Goal: Transaction & Acquisition: Purchase product/service

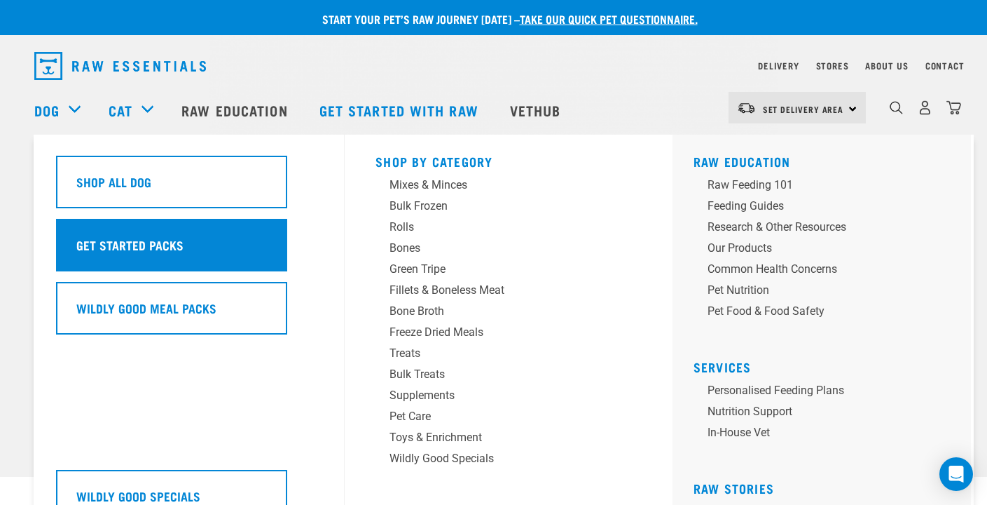
click at [156, 243] on h5 "Get Started Packs" at bounding box center [129, 244] width 107 height 18
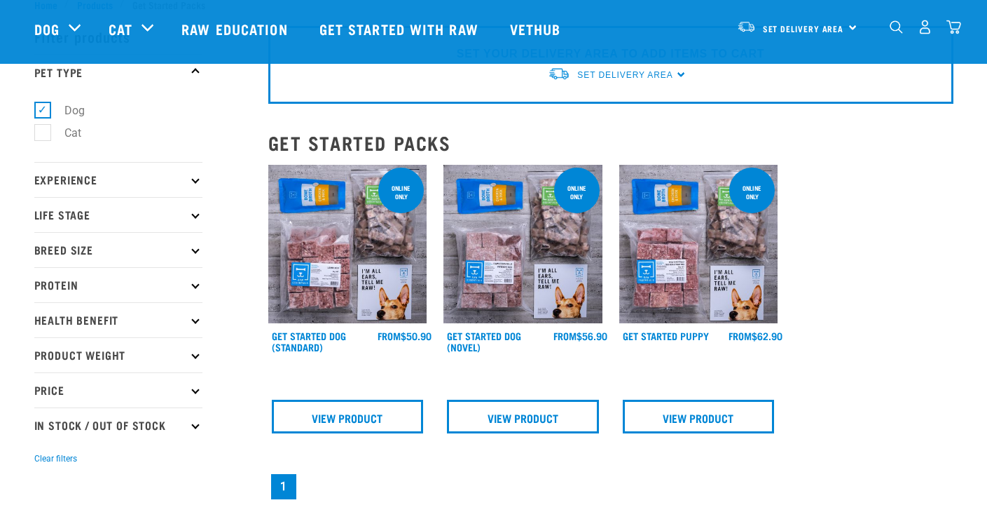
scroll to position [75, 0]
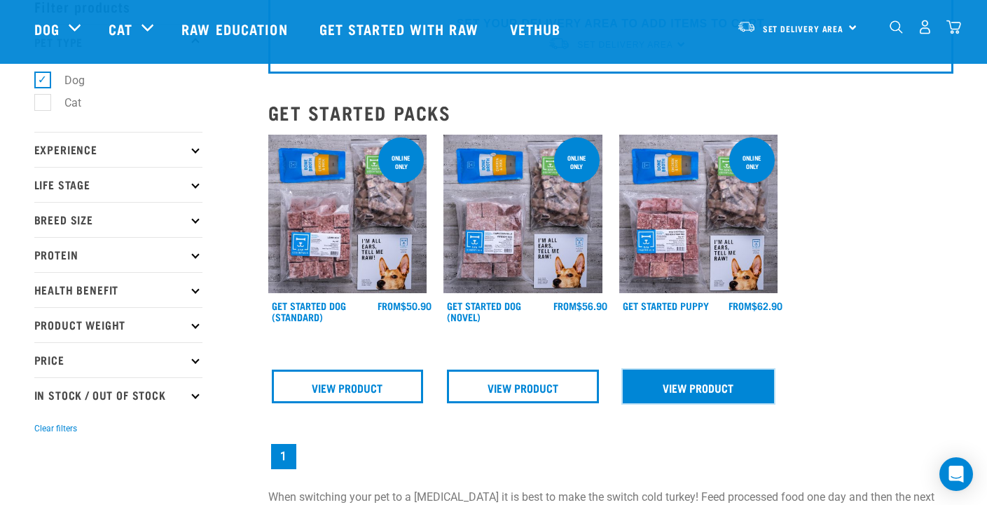
click at [713, 380] on link "View Product" at bounding box center [699, 386] width 152 height 34
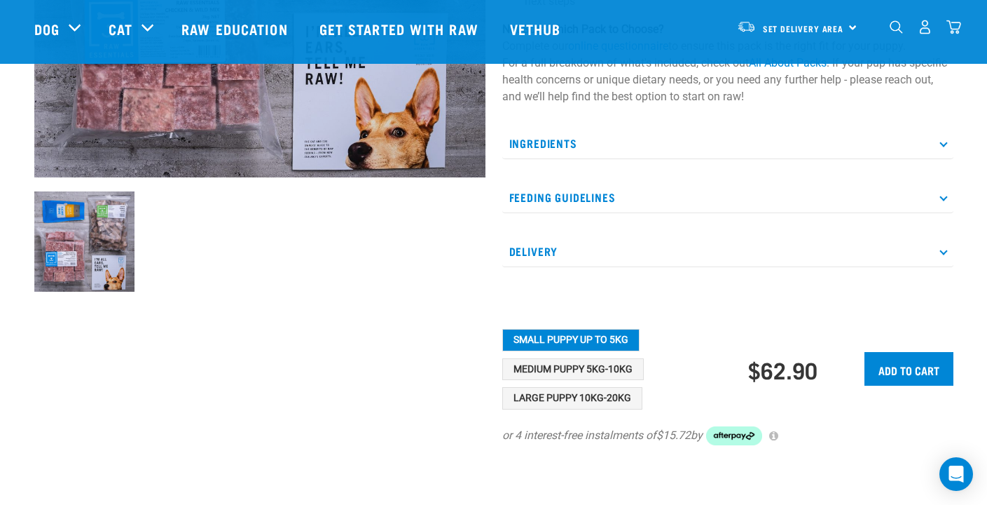
scroll to position [449, 0]
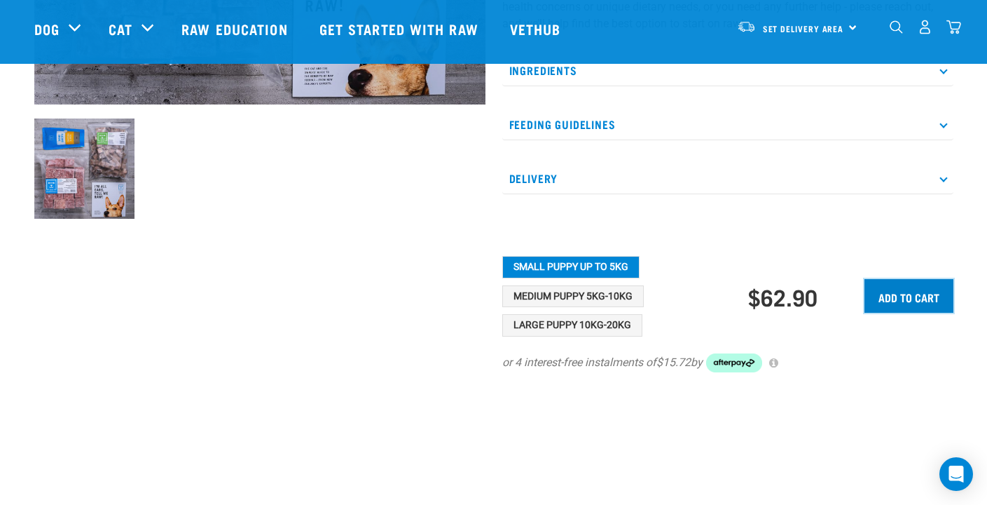
click at [931, 309] on input "Add to cart" at bounding box center [909, 296] width 89 height 34
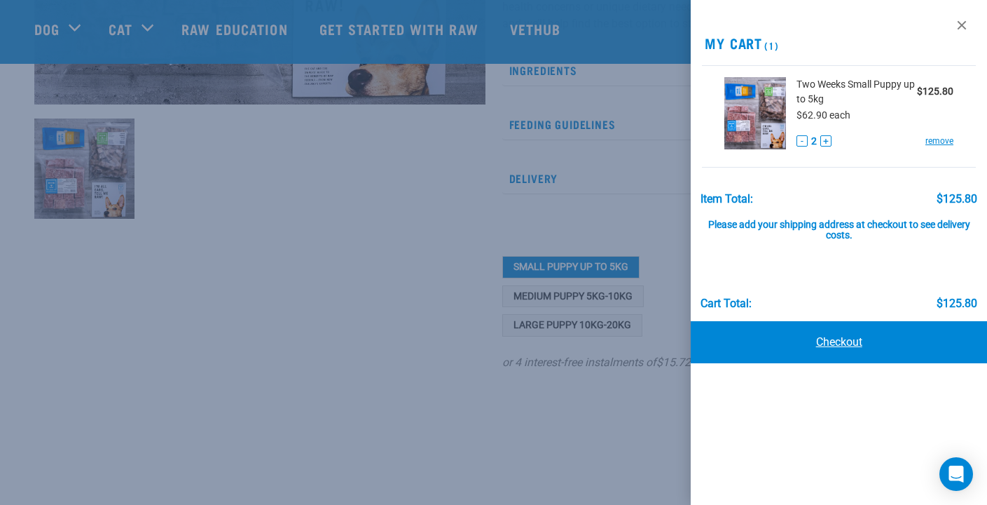
click at [845, 348] on link "Checkout" at bounding box center [839, 342] width 296 height 42
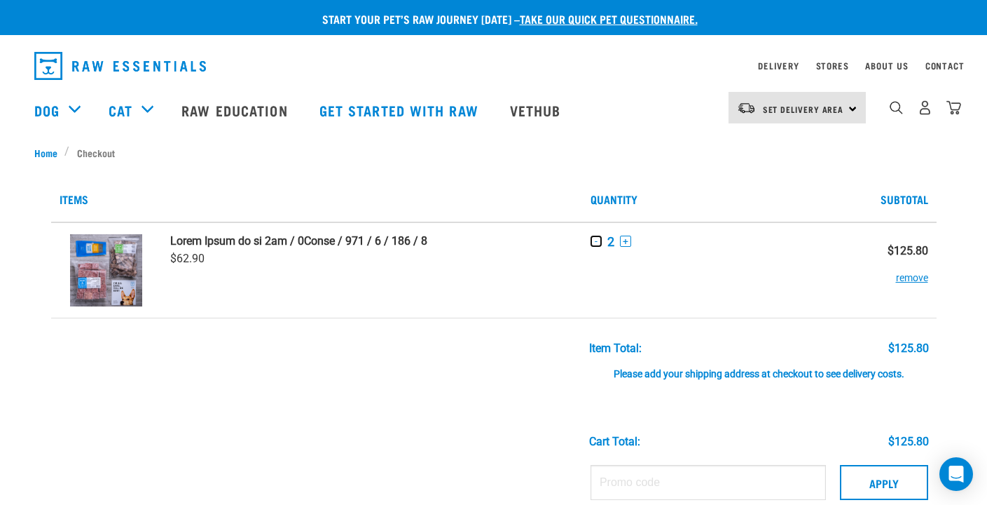
click at [596, 240] on button "-" at bounding box center [596, 240] width 11 height 11
click at [788, 111] on span "Set Delivery Area" at bounding box center [803, 109] width 81 height 5
click at [786, 176] on link "[GEOGRAPHIC_DATA]" at bounding box center [796, 178] width 135 height 31
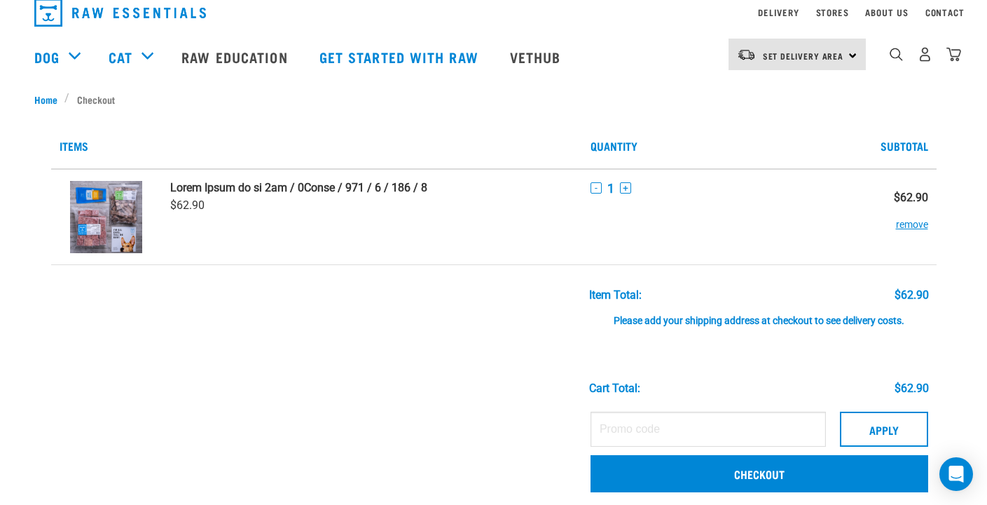
scroll to position [74, 0]
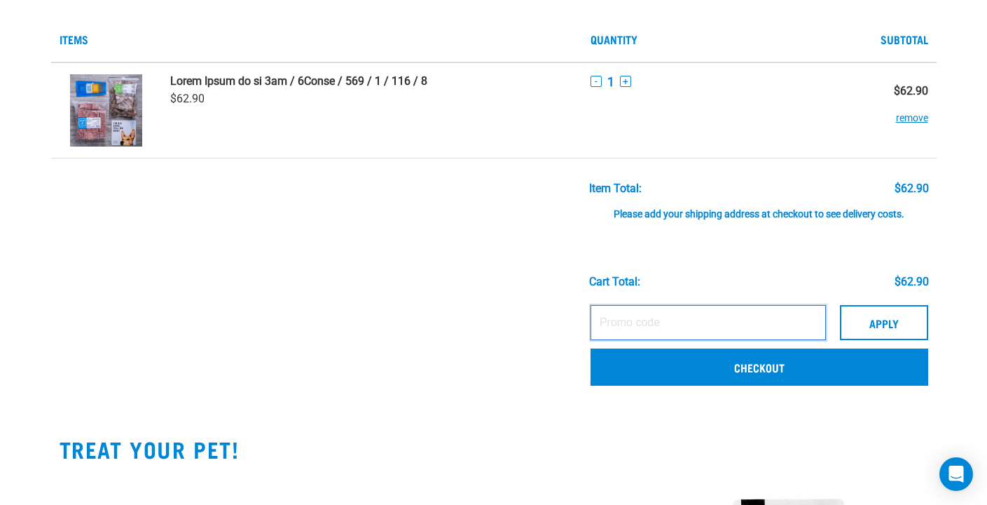
click at [717, 319] on input "text" at bounding box center [708, 322] width 235 height 35
paste input "BRODIES15."
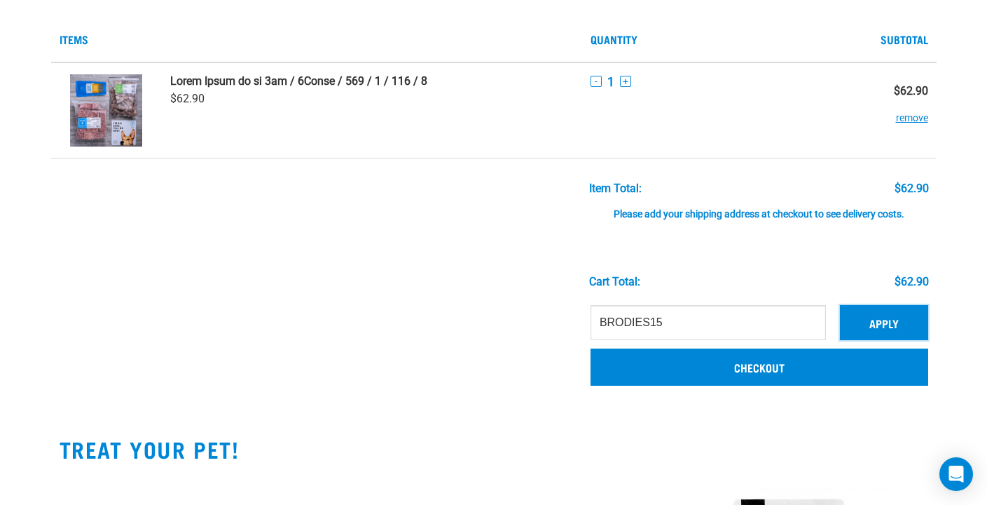
click at [906, 324] on button "Apply" at bounding box center [884, 322] width 88 height 35
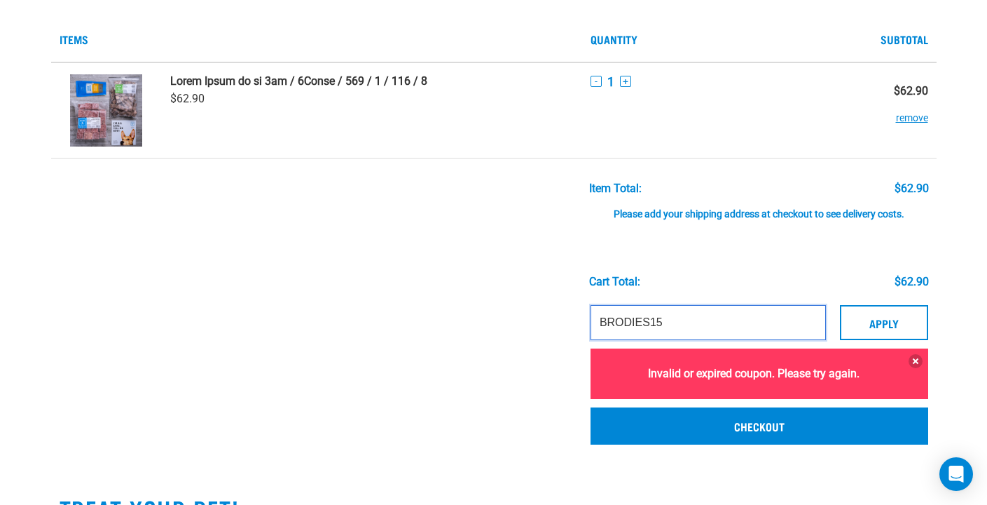
click at [737, 309] on input "BRODIES15" at bounding box center [708, 322] width 235 height 35
drag, startPoint x: 652, startPoint y: 322, endPoint x: 598, endPoint y: 324, distance: 54.7
click at [598, 324] on input "BRODIES15" at bounding box center [708, 322] width 235 height 35
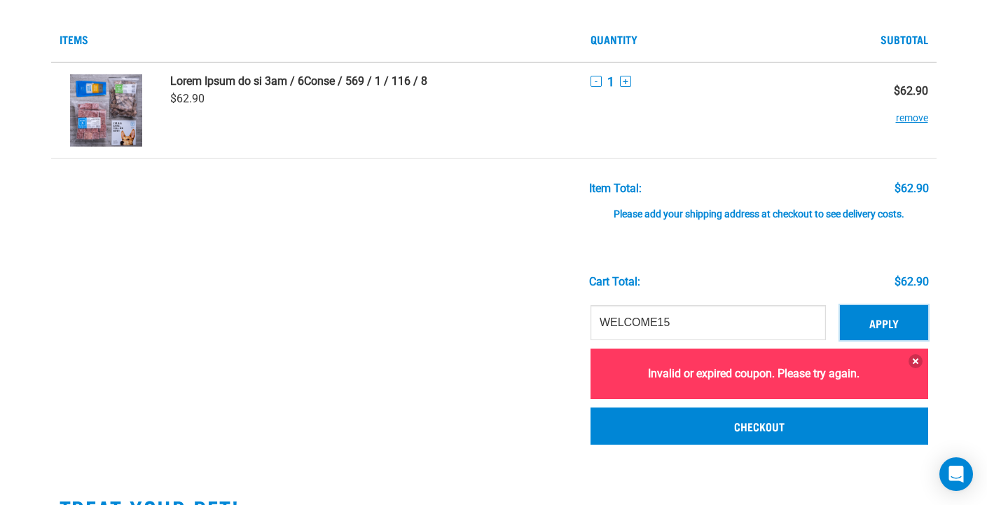
click at [852, 322] on button "Apply" at bounding box center [884, 322] width 88 height 35
click at [916, 360] on button at bounding box center [916, 361] width 14 height 14
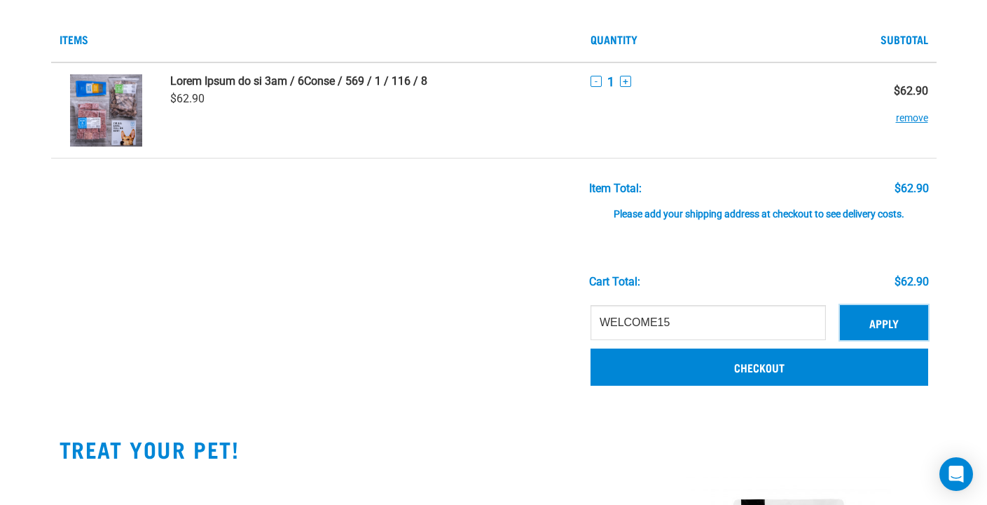
click at [883, 320] on button "Apply" at bounding box center [884, 322] width 88 height 35
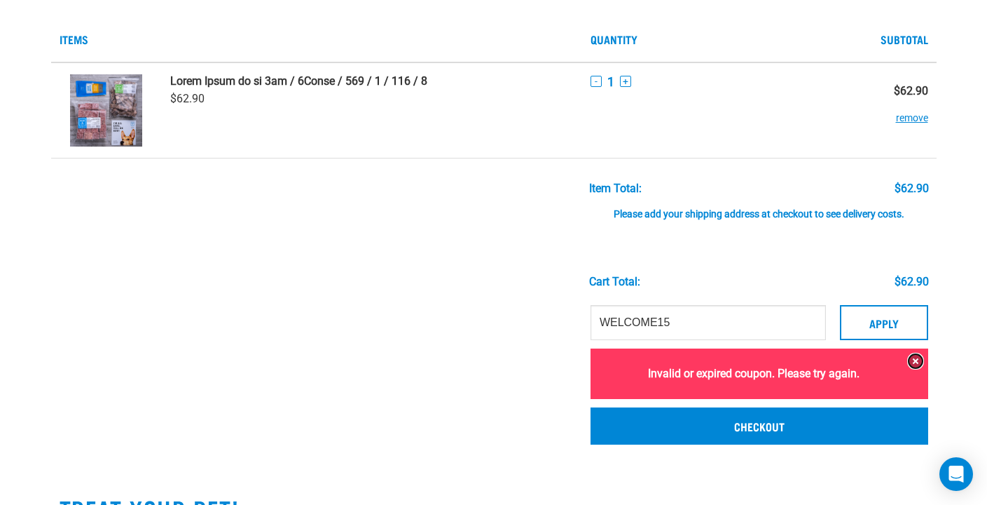
click at [913, 362] on button at bounding box center [916, 361] width 14 height 14
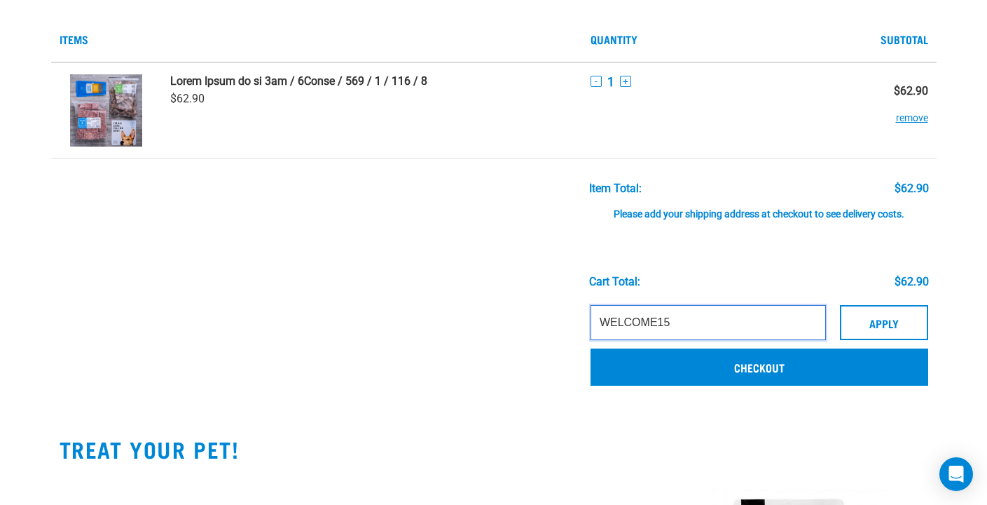
click at [727, 330] on input "WELCOME15" at bounding box center [708, 322] width 235 height 35
paste input "LEO10"
type input "LEO10"
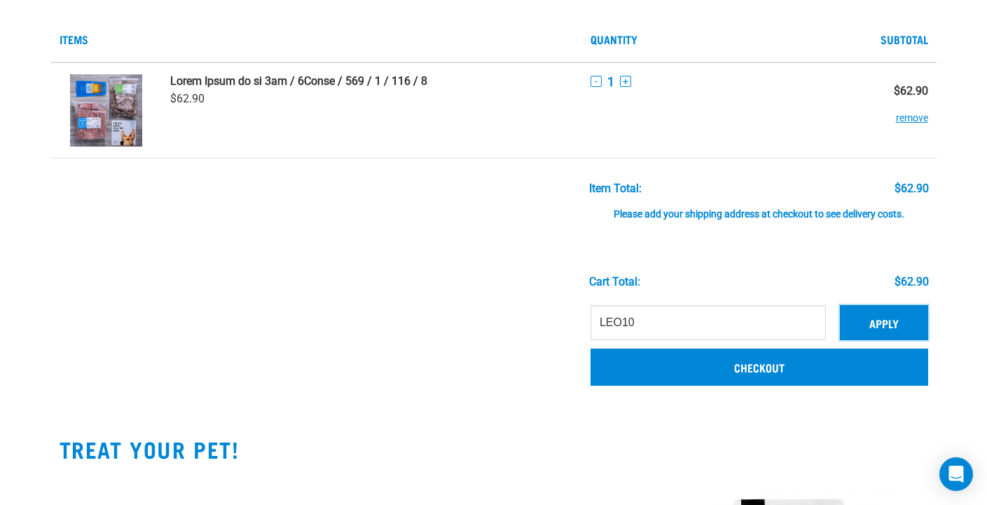
click at [868, 326] on button "Apply" at bounding box center [884, 322] width 88 height 35
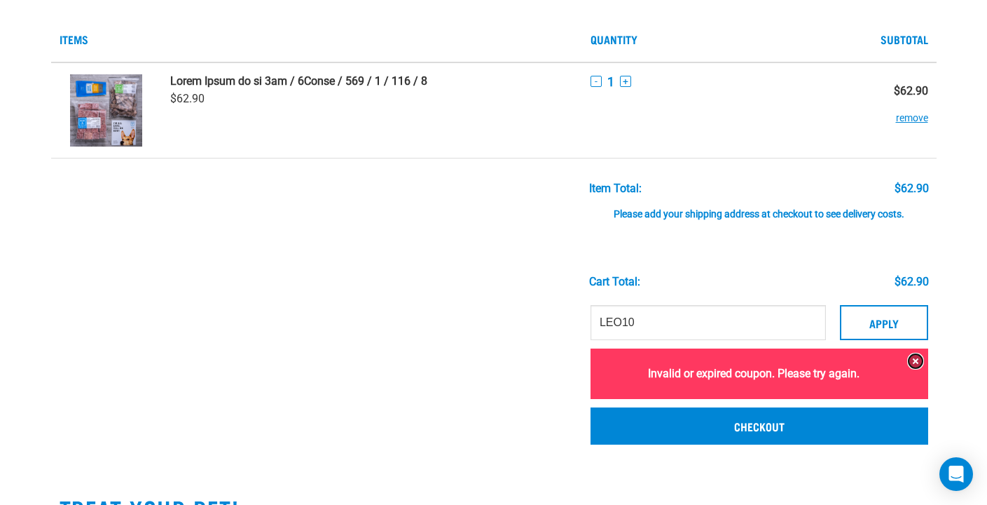
click at [920, 364] on button at bounding box center [916, 361] width 14 height 14
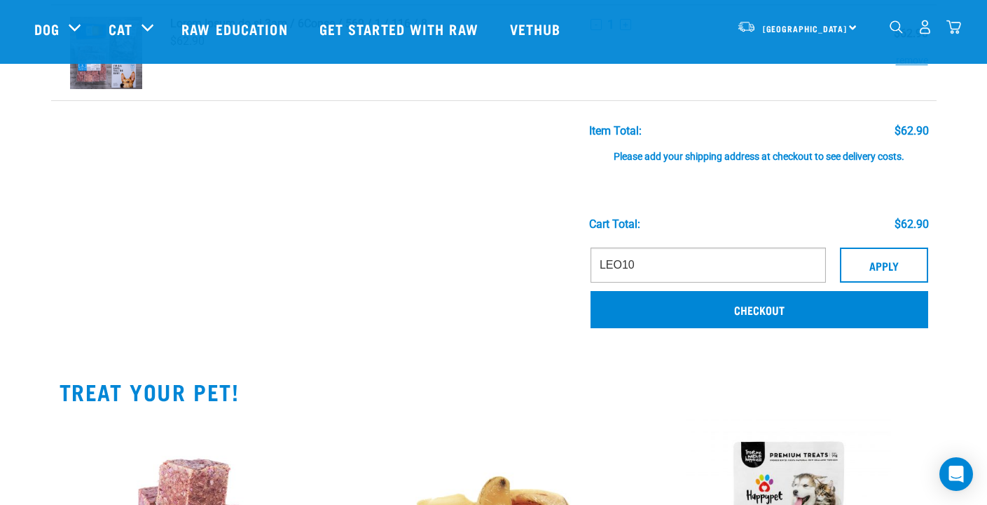
scroll to position [123, 0]
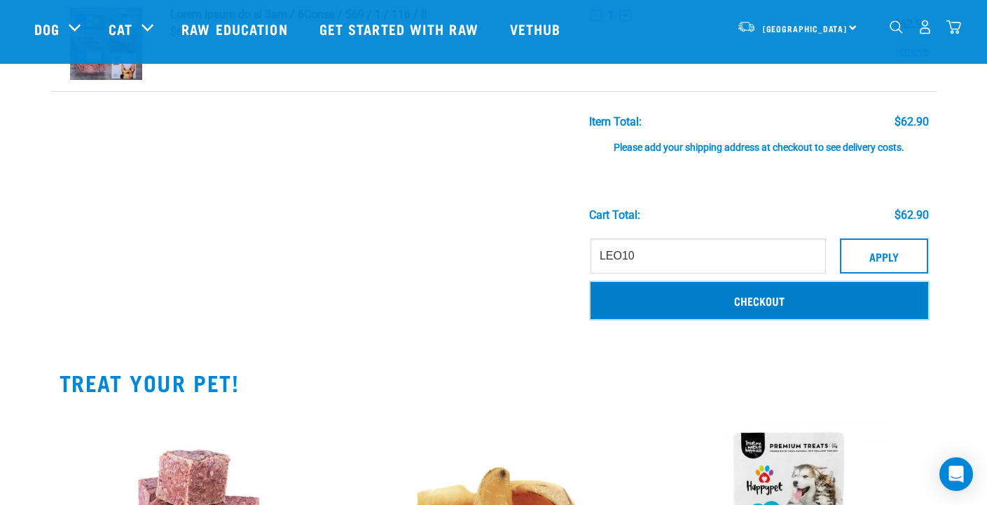
click at [786, 301] on link "Checkout" at bounding box center [760, 300] width 338 height 36
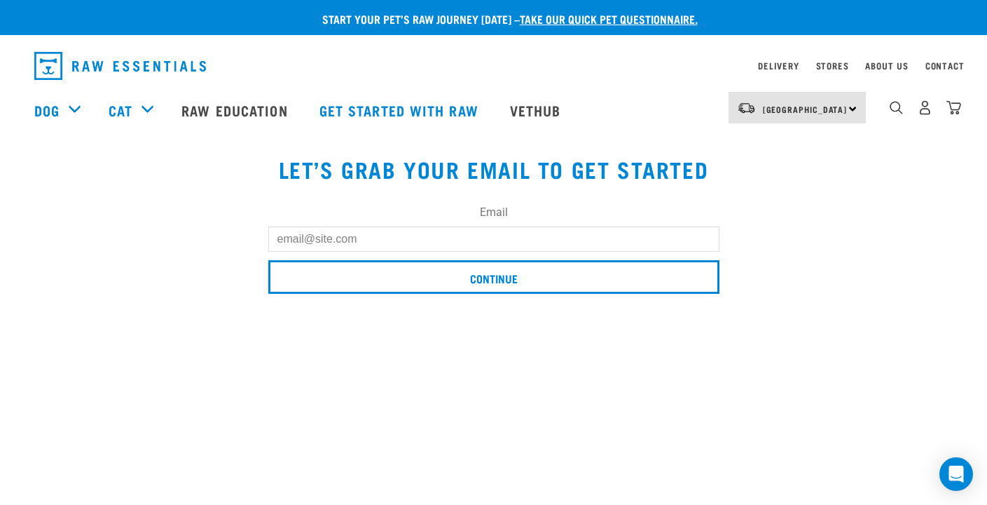
click at [493, 240] on input "Email" at bounding box center [493, 238] width 451 height 25
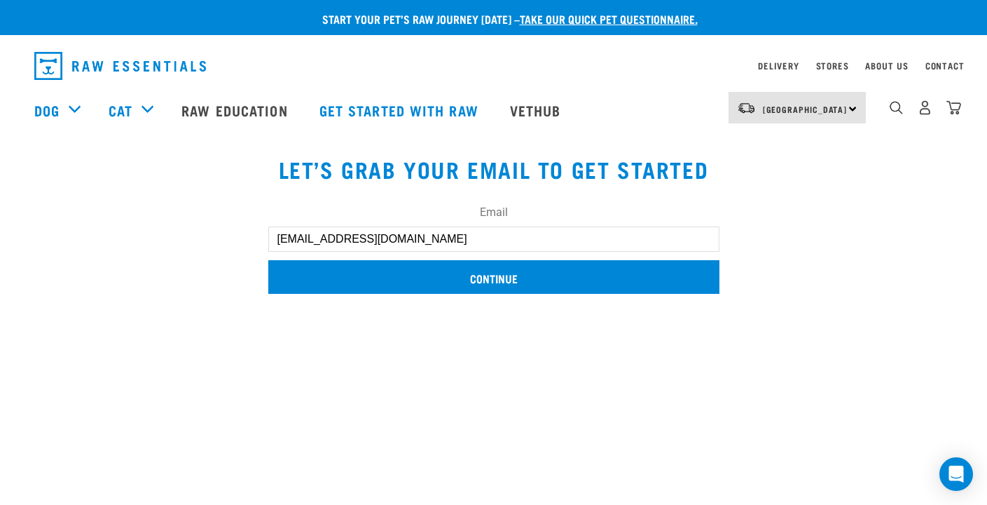
type input "[EMAIL_ADDRESS][DOMAIN_NAME]"
click at [469, 290] on input "Continue" at bounding box center [493, 277] width 451 height 34
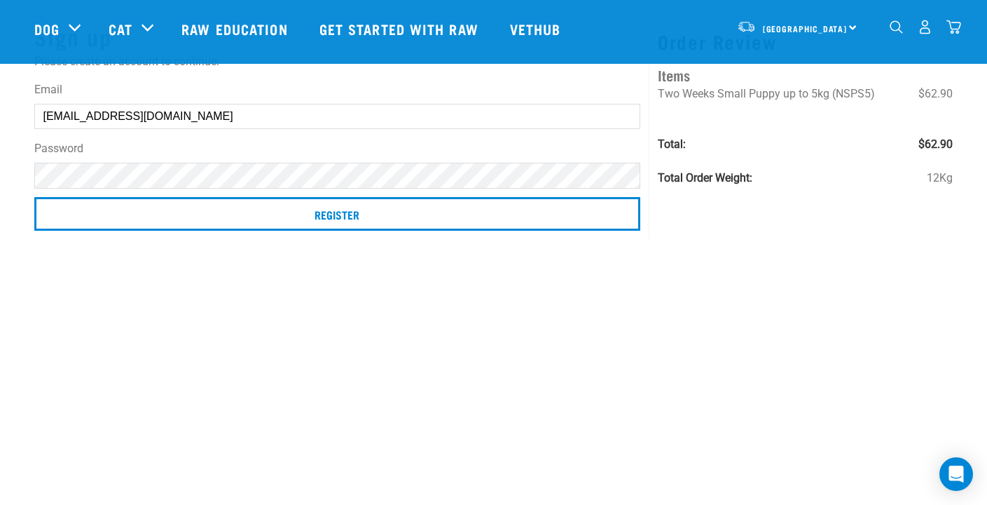
scroll to position [95, 0]
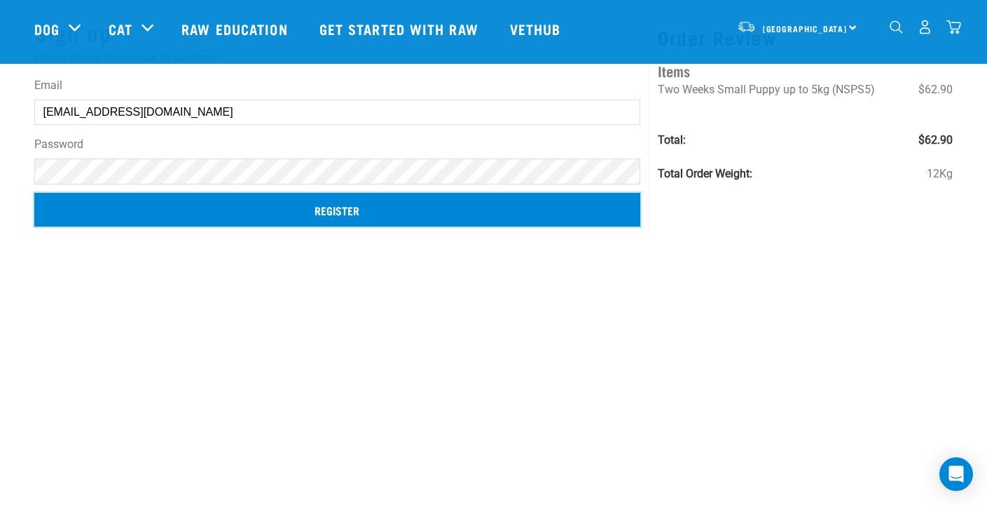
click at [357, 212] on input "Register" at bounding box center [337, 210] width 607 height 34
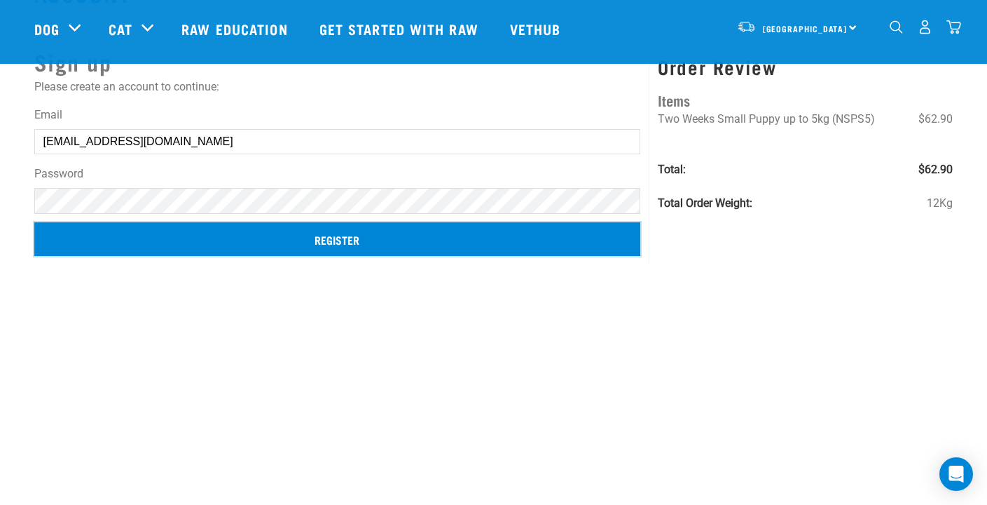
scroll to position [0, 0]
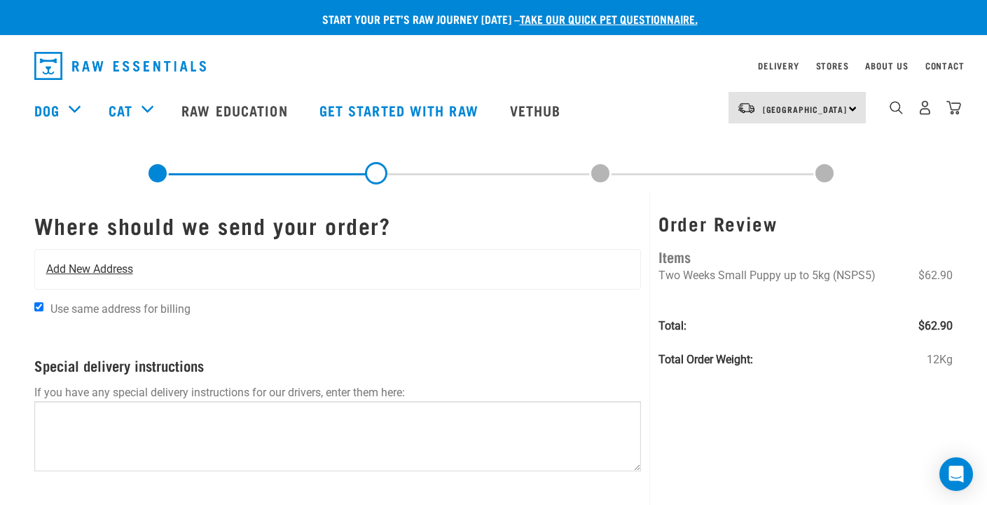
click at [570, 271] on div "Add New Address" at bounding box center [338, 268] width 606 height 39
click at [110, 269] on span "Add New Address" at bounding box center [89, 269] width 87 height 17
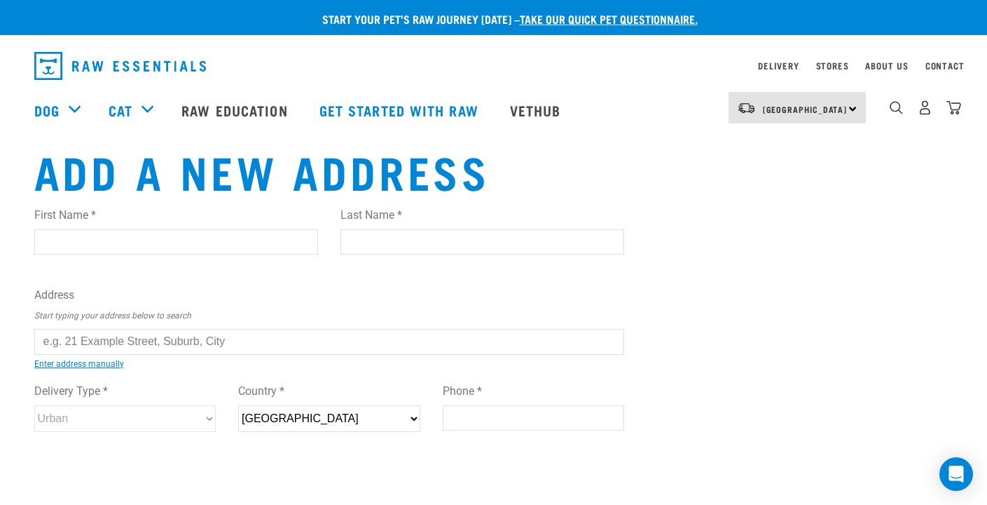
click at [196, 243] on input "First Name *" at bounding box center [176, 241] width 284 height 25
type input "Beccy"
type input "Thwaite"
click at [132, 336] on input "text" at bounding box center [329, 341] width 591 height 25
type input "1"
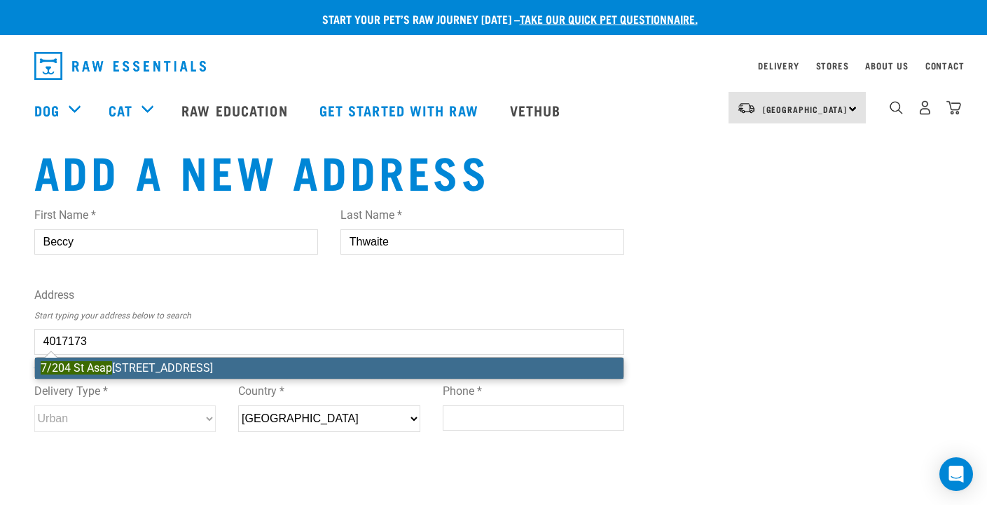
click at [179, 369] on ul "[STREET_ADDRESS]" at bounding box center [329, 368] width 591 height 22
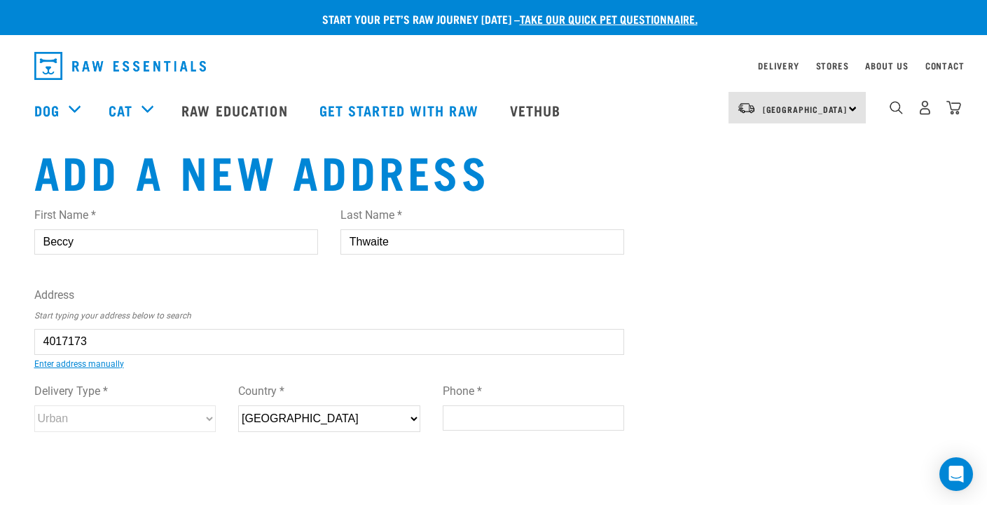
type input "[STREET_ADDRESS]"
type input "[GEOGRAPHIC_DATA]"
type input "Canterbury"
select select "CAN"
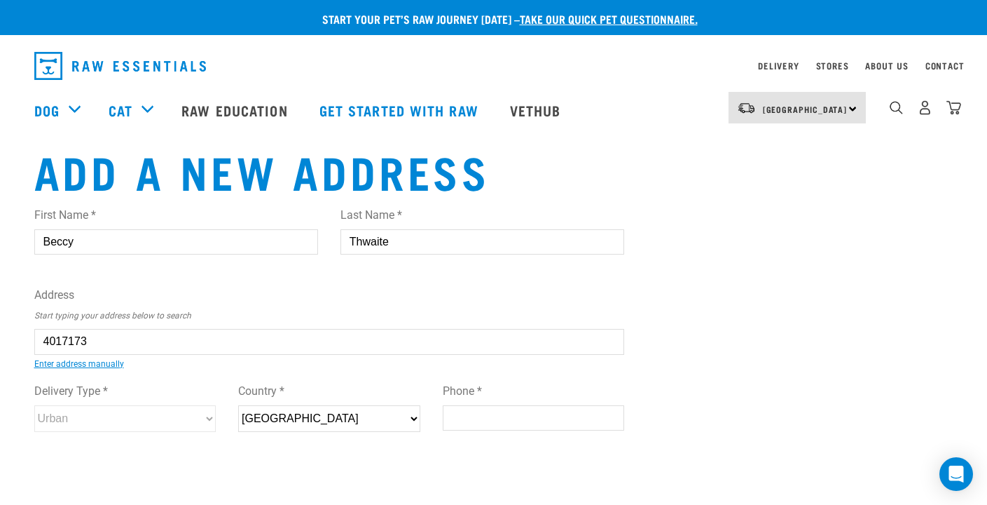
type input "8011"
select select "Urban"
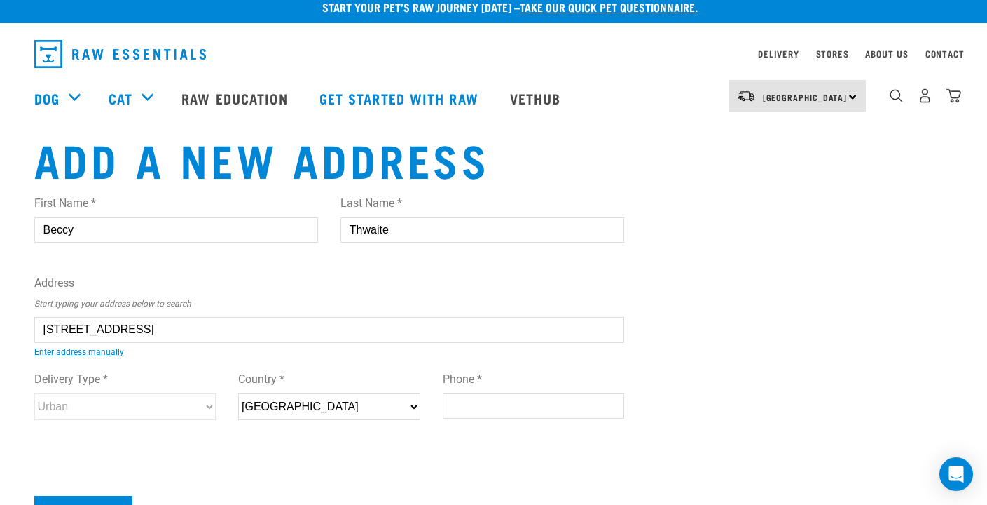
scroll to position [12, 0]
type input "[STREET_ADDRESS]"
click at [493, 398] on input "Phone *" at bounding box center [534, 405] width 182 height 25
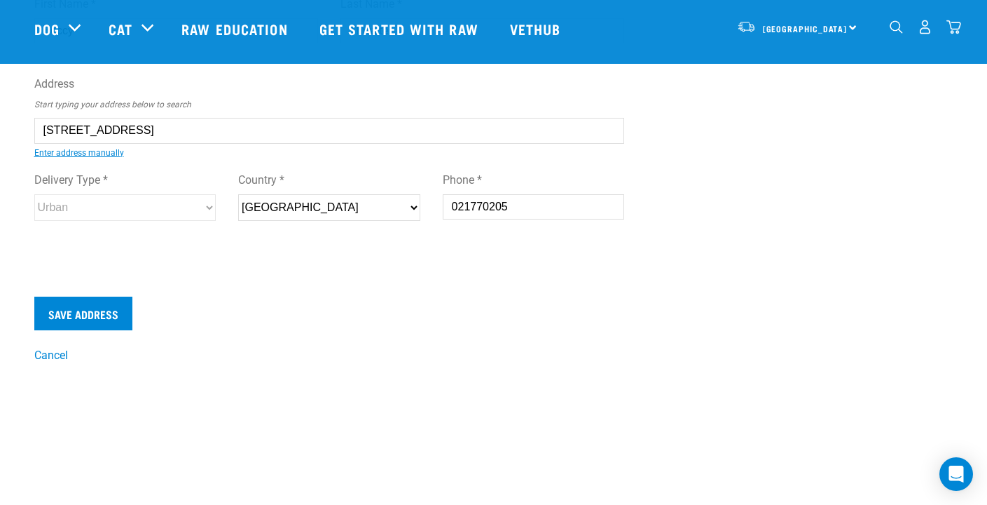
scroll to position [140, 0]
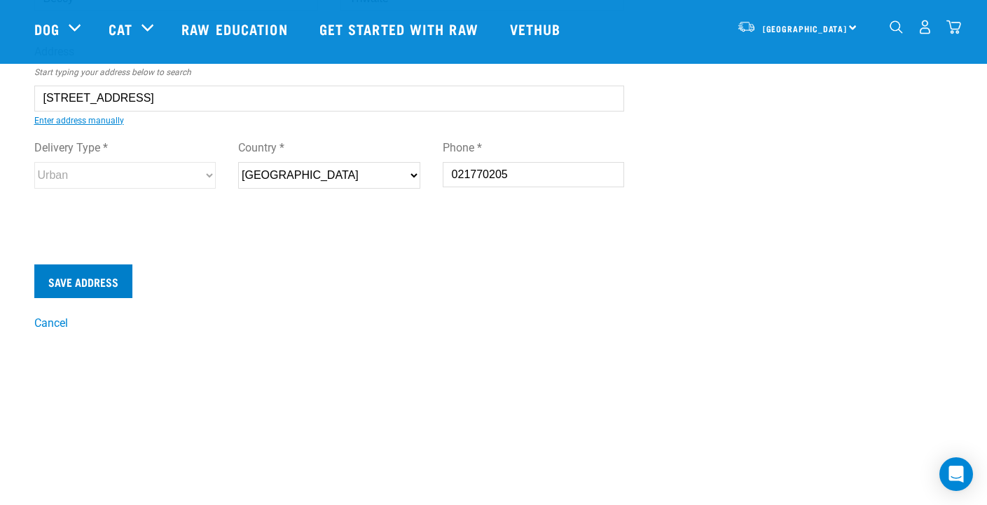
type input "021770205"
click at [59, 278] on input "Save Address" at bounding box center [83, 281] width 98 height 34
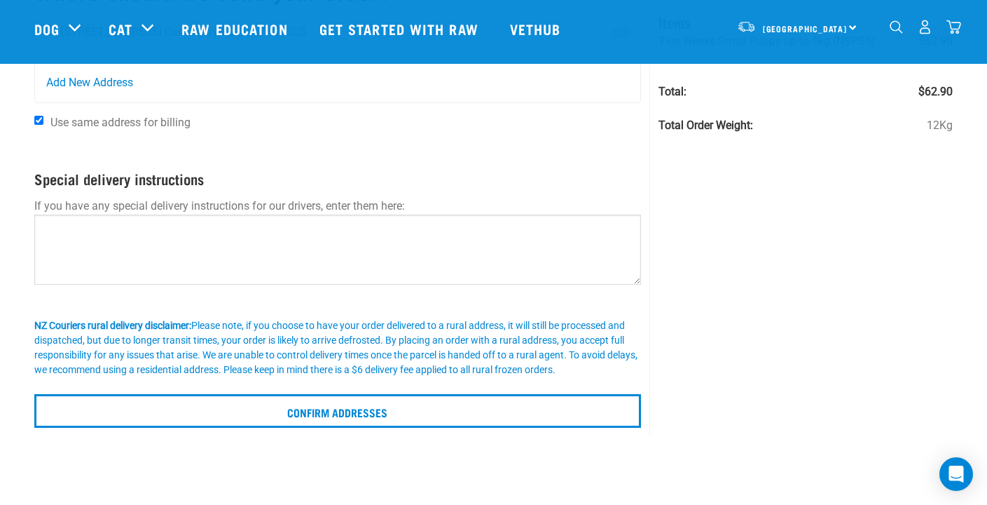
scroll to position [133, 0]
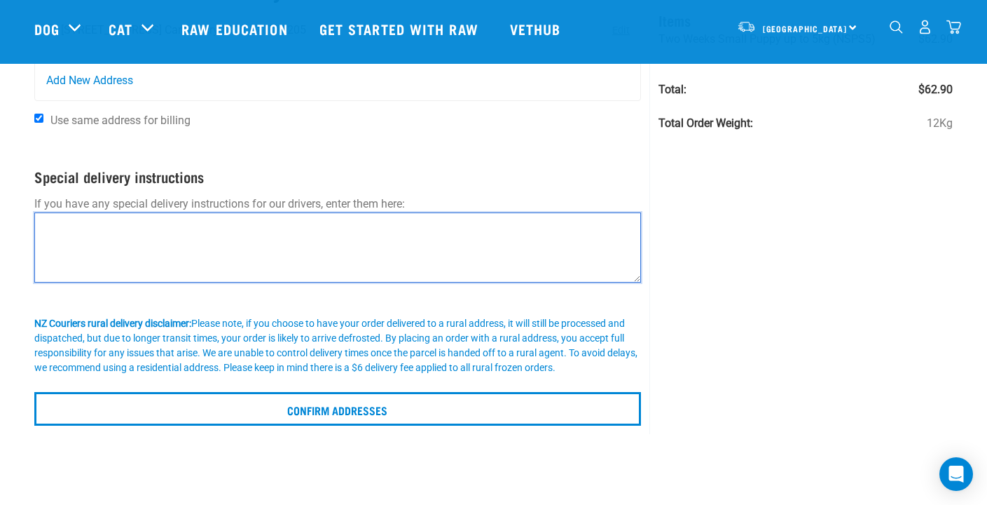
click at [315, 256] on textarea at bounding box center [338, 247] width 608 height 70
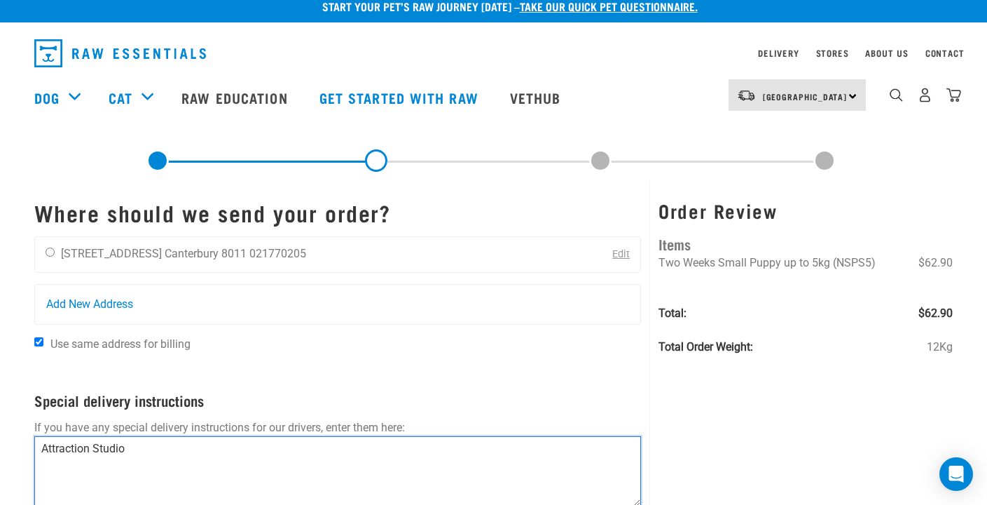
scroll to position [0, 0]
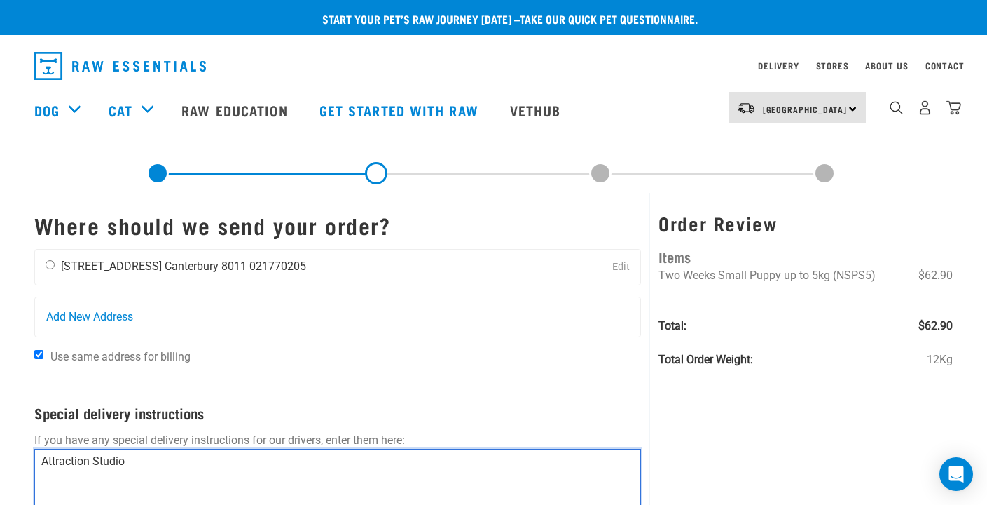
type textarea "Attraction Studio"
click at [46, 263] on input "radio" at bounding box center [50, 264] width 9 height 9
radio input "true"
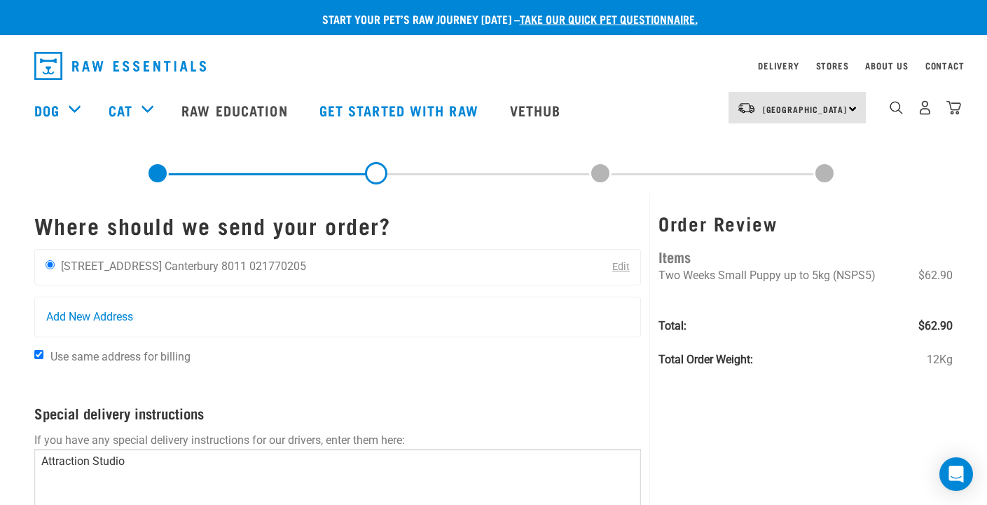
scroll to position [231, 0]
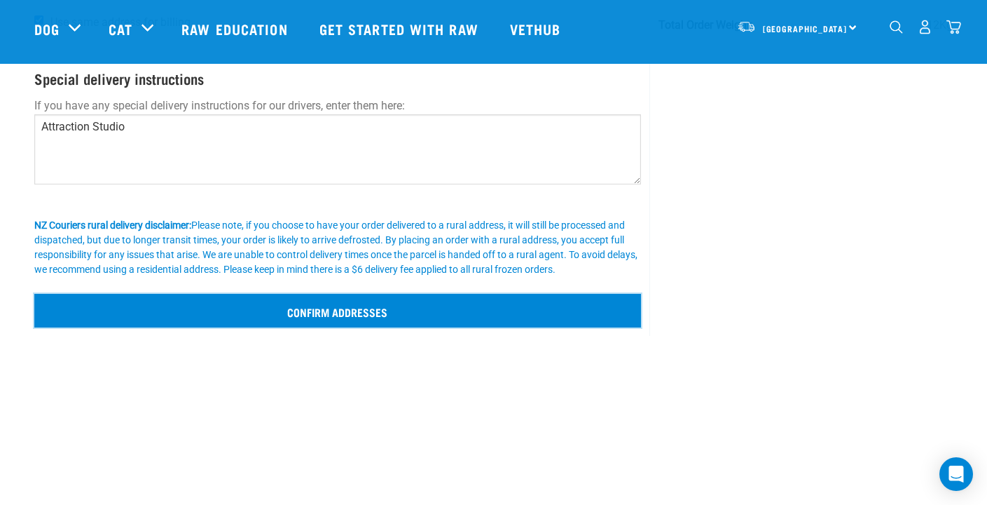
click at [391, 320] on input "Confirm addresses" at bounding box center [338, 311] width 608 height 34
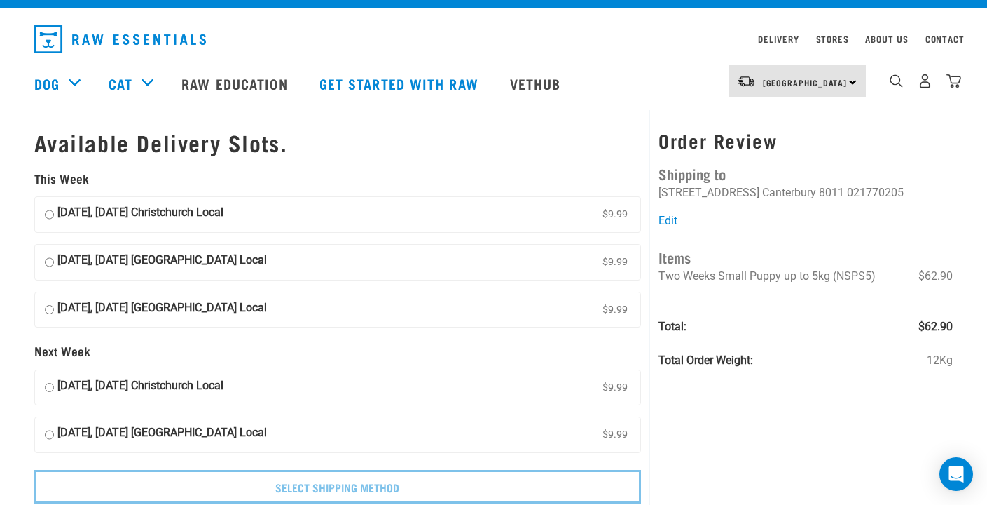
scroll to position [26, 0]
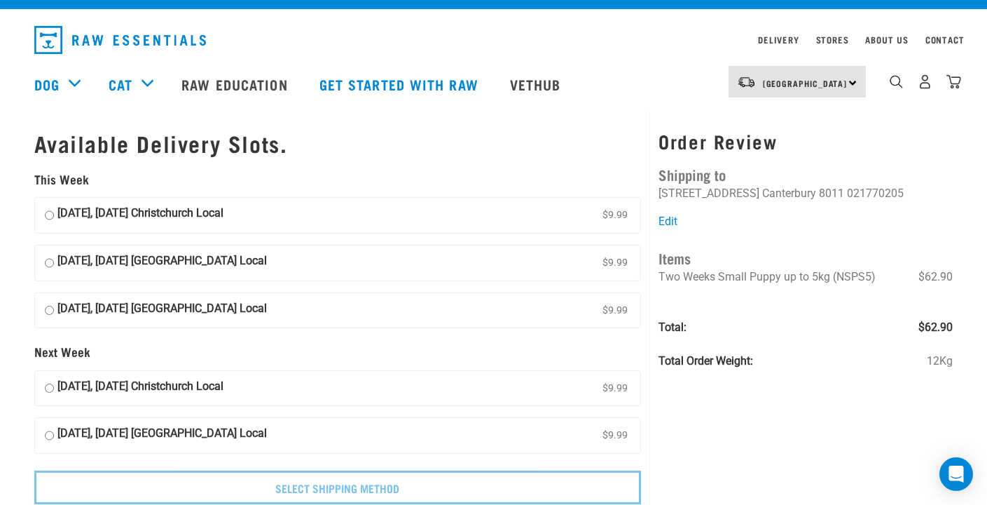
click at [279, 261] on label "[DATE], [DATE] [GEOGRAPHIC_DATA] Local $9.99" at bounding box center [338, 262] width 606 height 35
click at [54, 261] on input "[DATE], [DATE] [GEOGRAPHIC_DATA] Local $9.99" at bounding box center [49, 262] width 9 height 21
radio input "true"
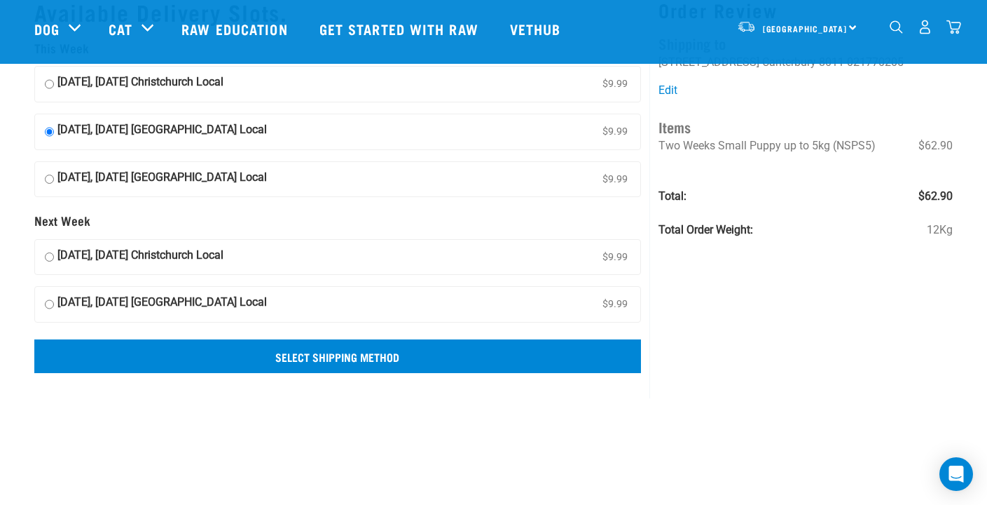
scroll to position [74, 0]
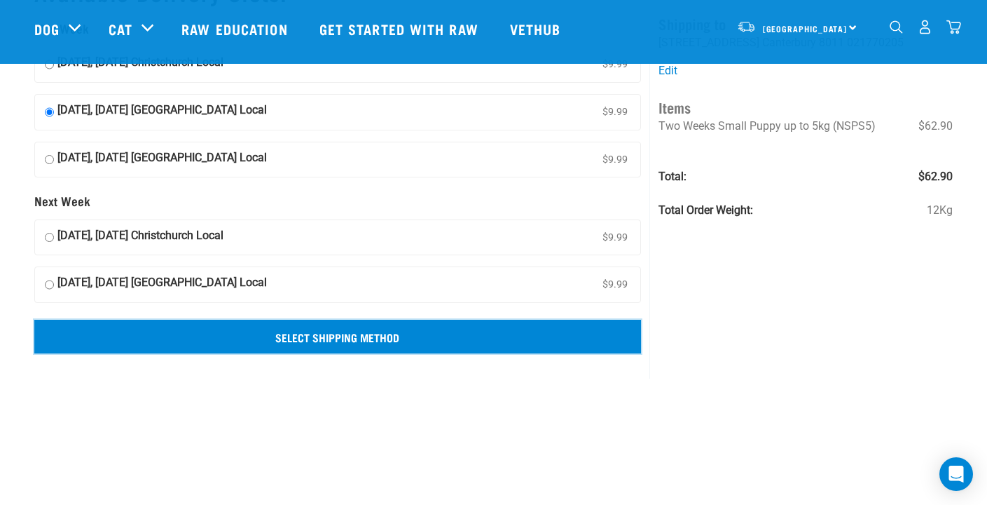
click at [388, 341] on input "Select Shipping Method" at bounding box center [338, 337] width 608 height 34
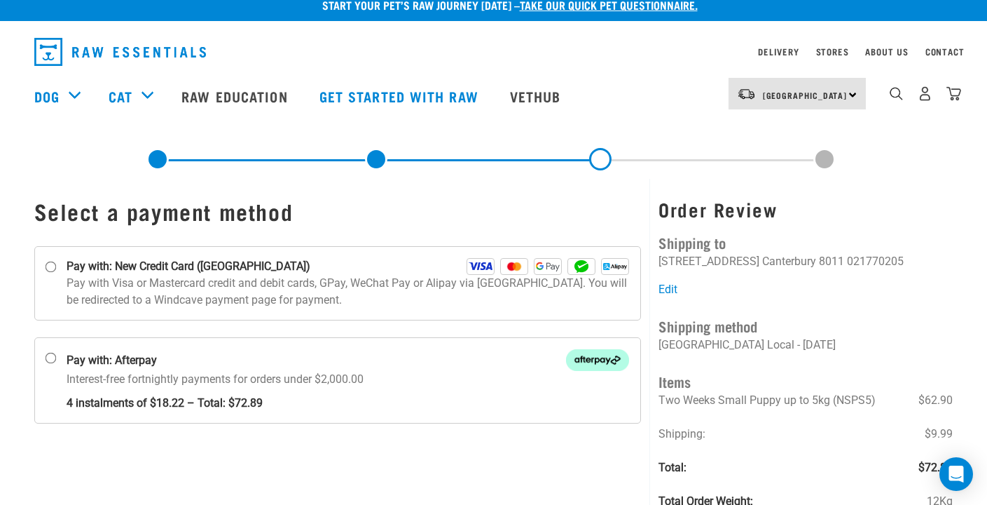
scroll to position [15, 0]
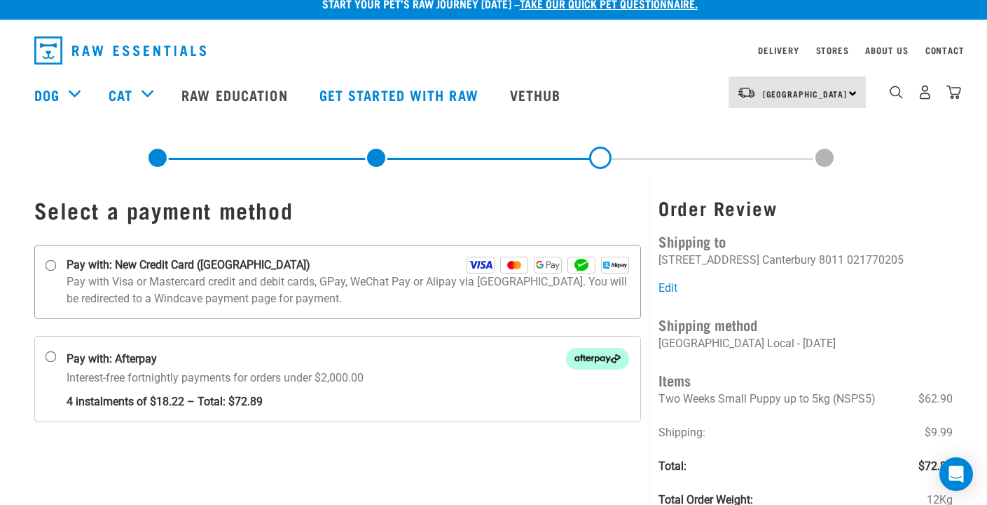
click at [210, 274] on p "Pay with Visa or Mastercard credit and debit cards, GPay, WeChat Pay or Alipay …" at bounding box center [348, 290] width 563 height 34
click at [56, 271] on input "Pay with: New Credit Card ([GEOGRAPHIC_DATA])" at bounding box center [50, 265] width 11 height 11
radio input "true"
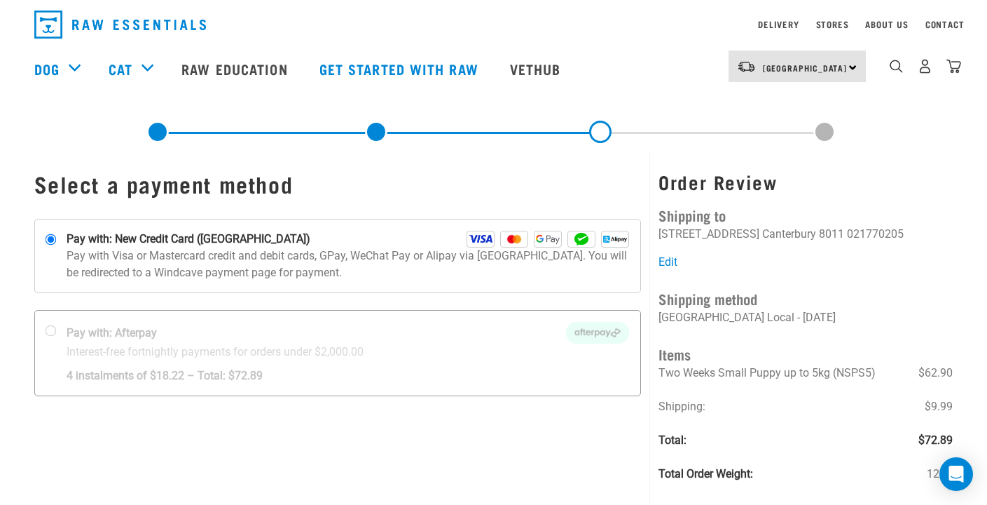
scroll to position [46, 0]
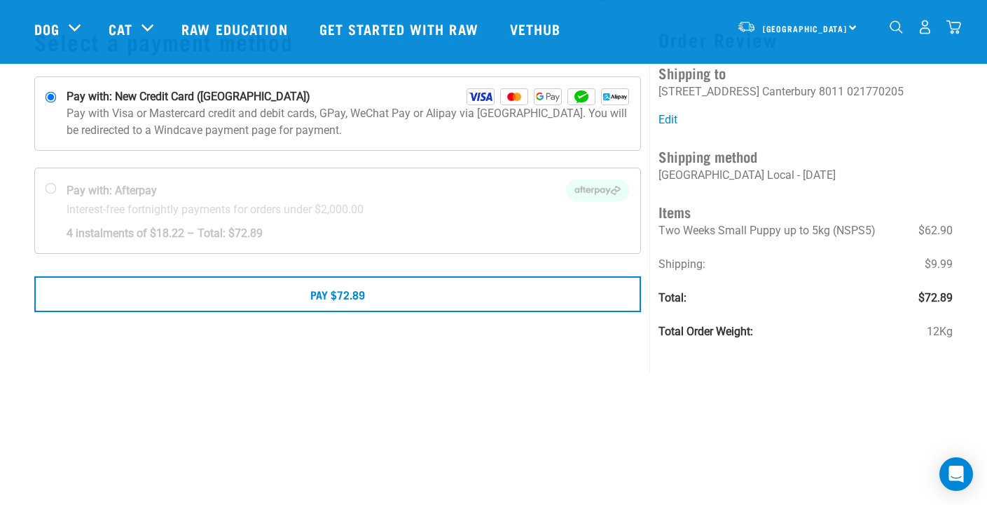
scroll to position [59, 0]
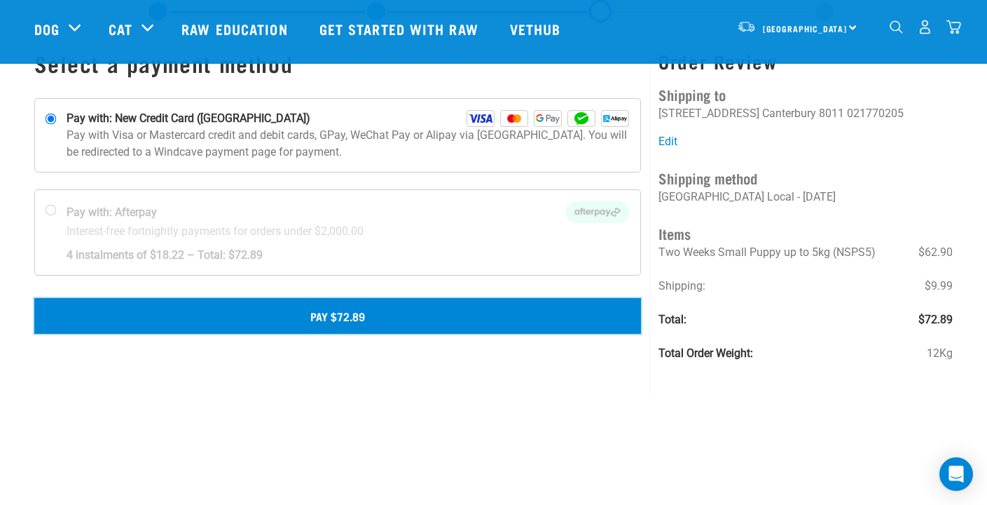
click at [442, 317] on button "Pay $72.89" at bounding box center [338, 315] width 608 height 35
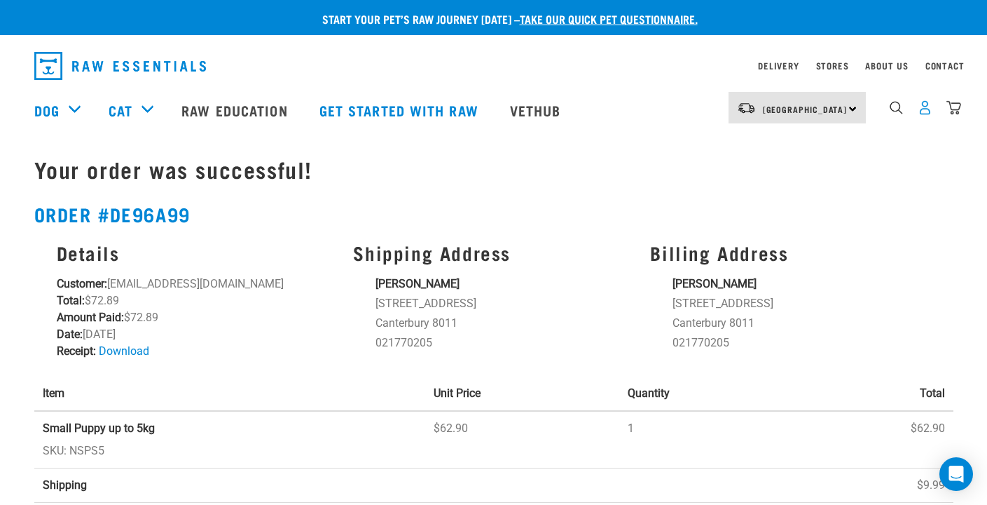
click at [929, 109] on img "dropdown navigation" at bounding box center [925, 107] width 15 height 15
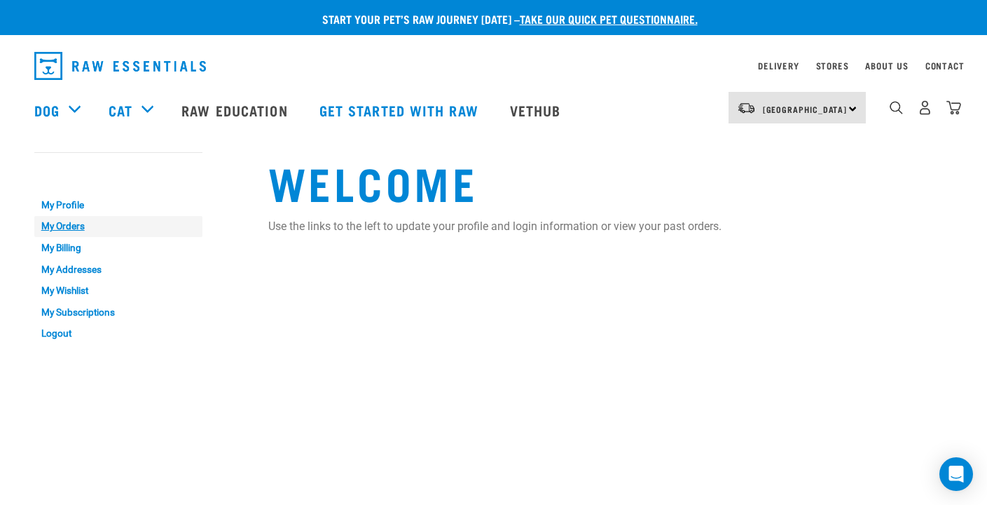
click at [77, 224] on link "My Orders" at bounding box center [118, 227] width 168 height 22
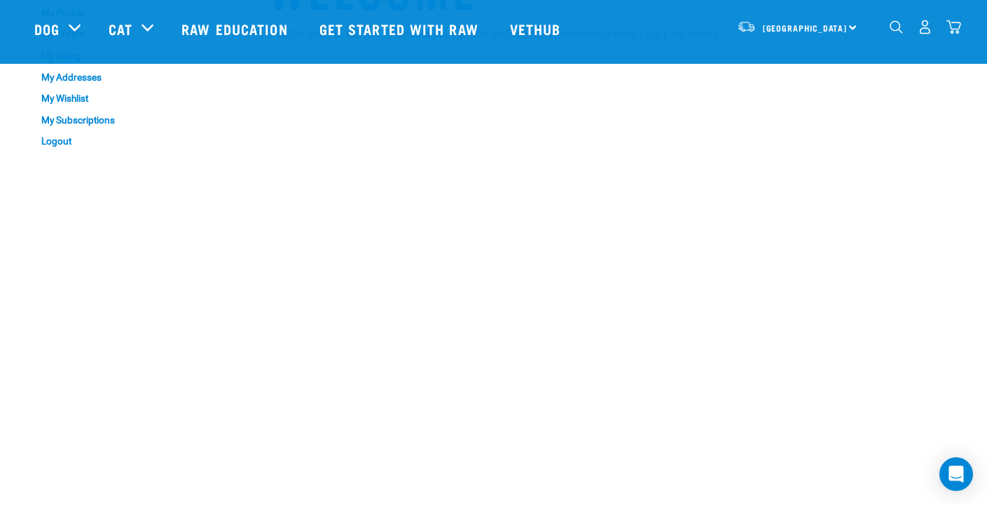
scroll to position [90, 0]
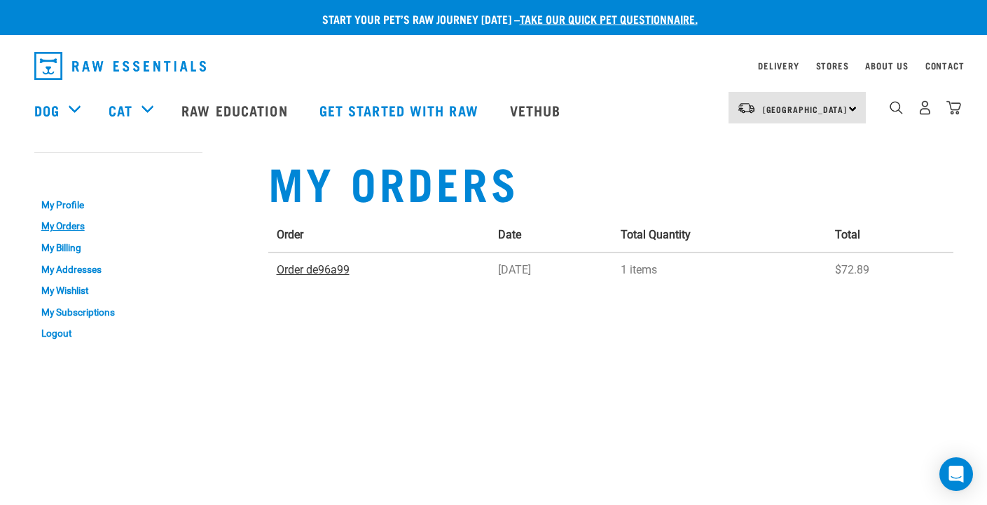
click at [338, 274] on link "Order de96a99" at bounding box center [313, 269] width 73 height 13
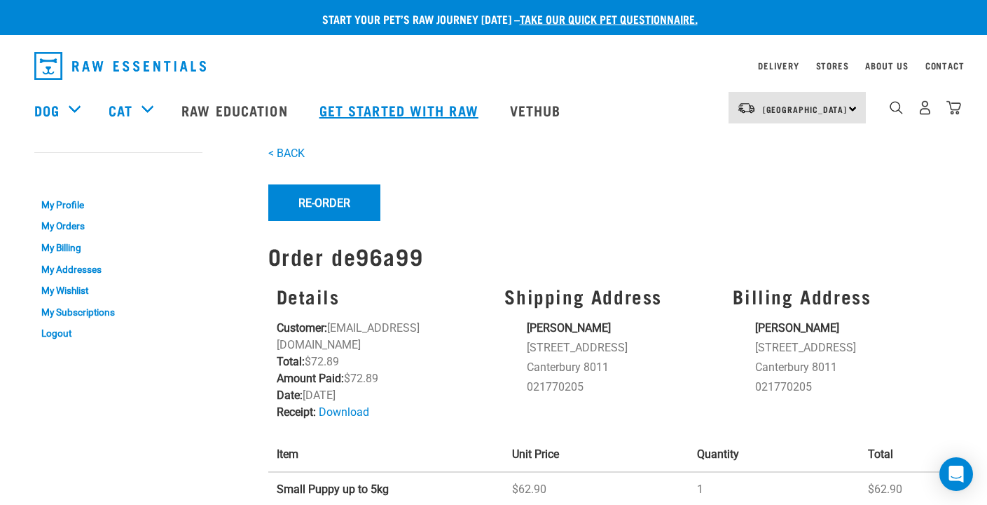
click at [381, 110] on link "Get started with Raw" at bounding box center [401, 110] width 191 height 56
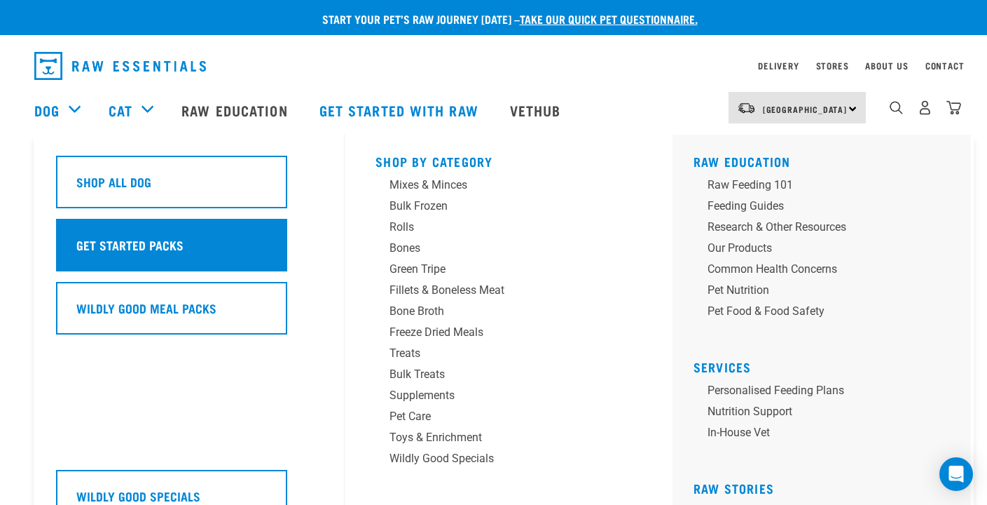
click at [133, 237] on h5 "Get Started Packs" at bounding box center [129, 244] width 107 height 18
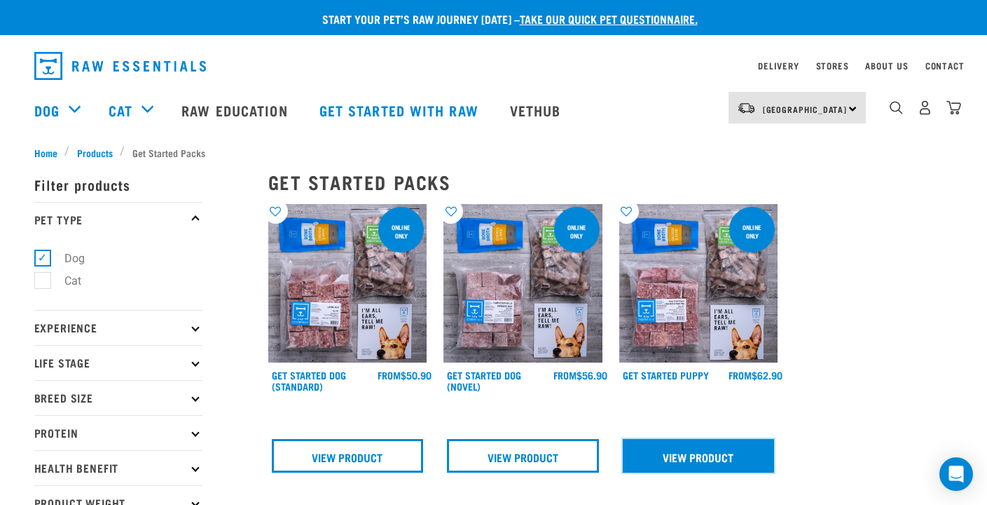
click at [714, 449] on link "View Product" at bounding box center [699, 456] width 152 height 34
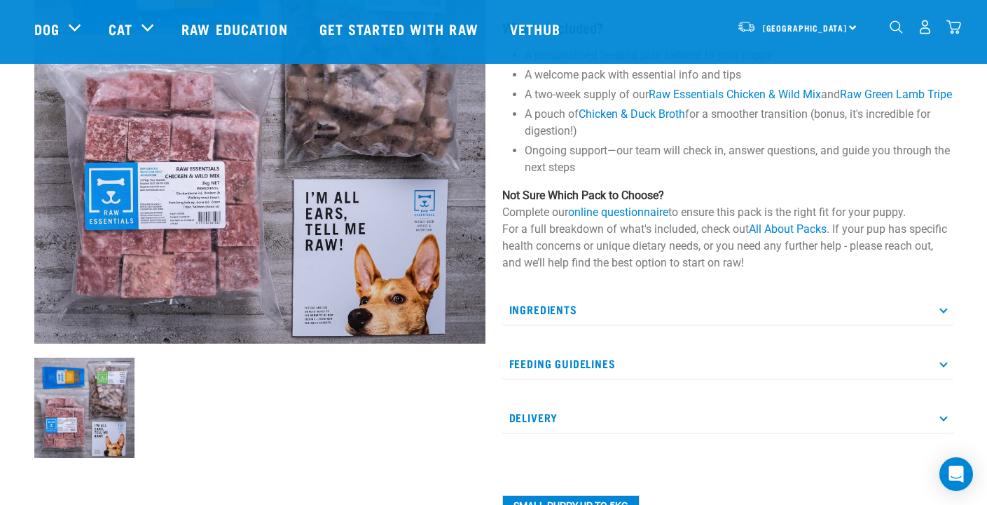
scroll to position [214, 0]
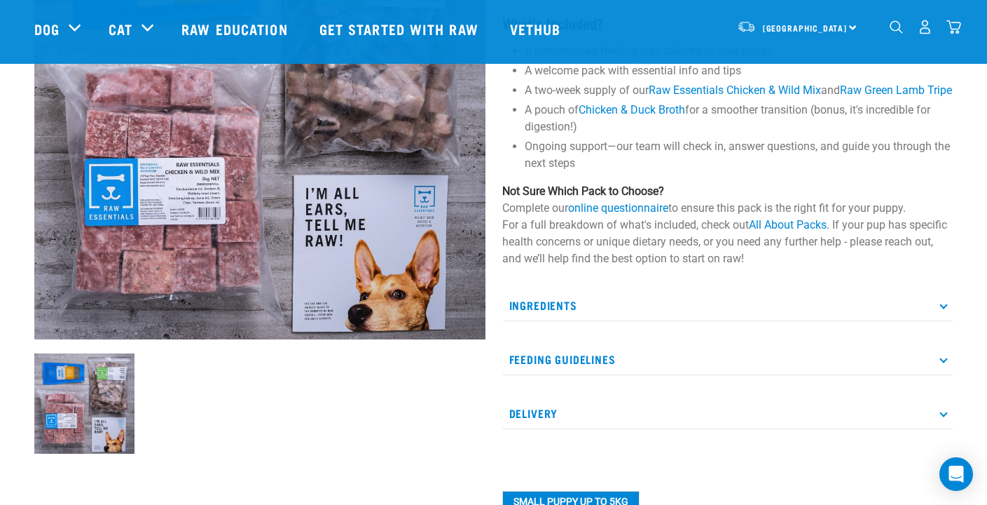
click at [754, 364] on p "Feeding Guidelines" at bounding box center [727, 359] width 451 height 32
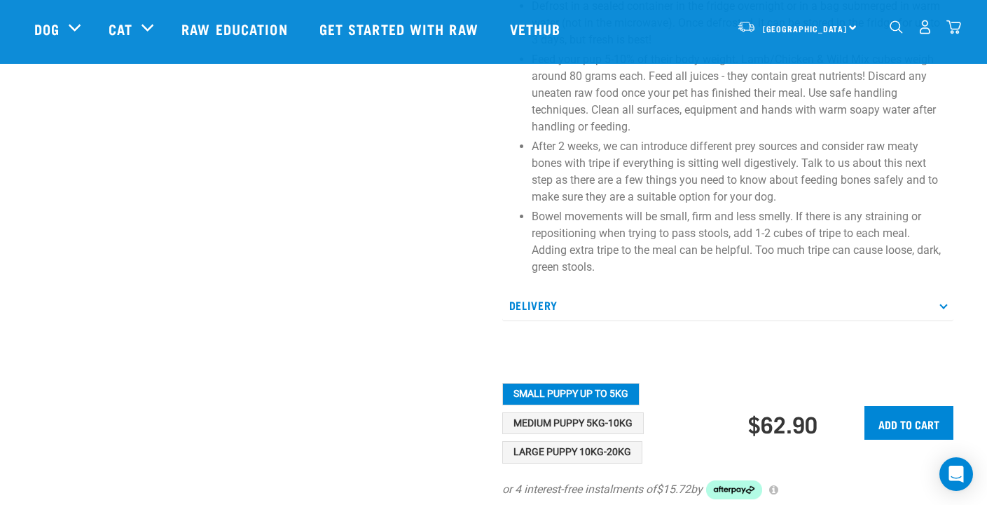
scroll to position [699, 0]
